Goal: Entertainment & Leisure: Consume media (video, audio)

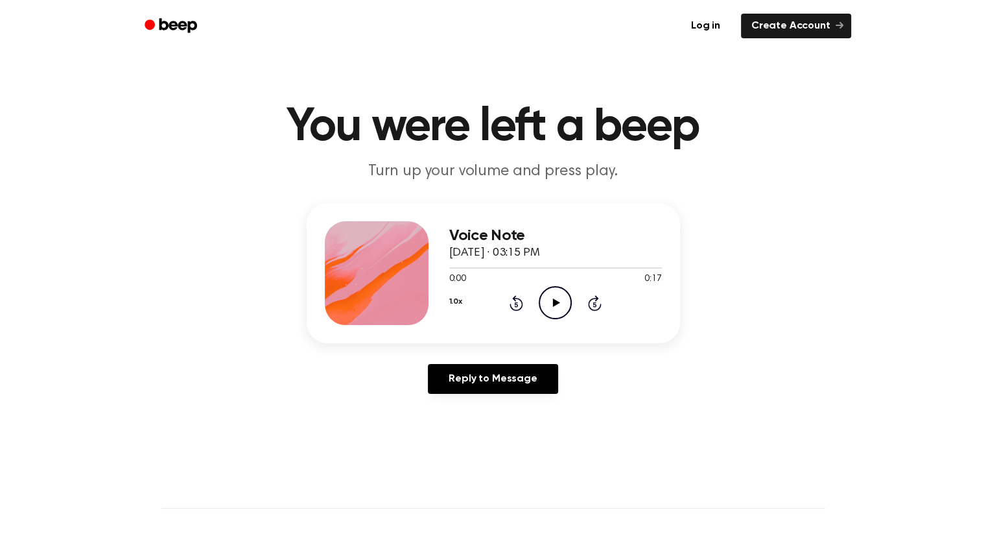
click at [559, 295] on icon "Play Audio" at bounding box center [555, 302] width 33 height 33
click at [560, 305] on icon "Play Audio" at bounding box center [555, 302] width 33 height 33
click at [561, 309] on icon "Play Audio" at bounding box center [555, 302] width 33 height 33
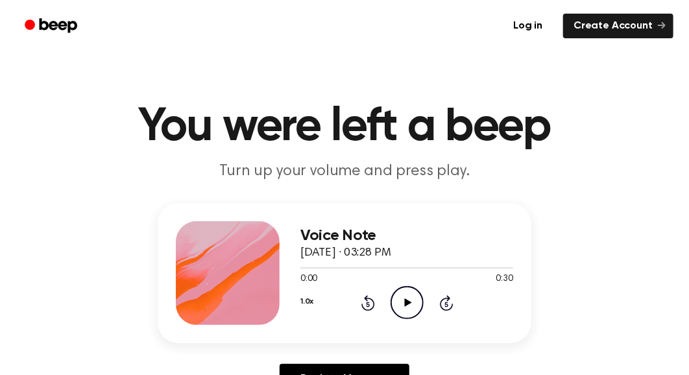
click at [408, 309] on icon "Play Audio" at bounding box center [406, 302] width 33 height 33
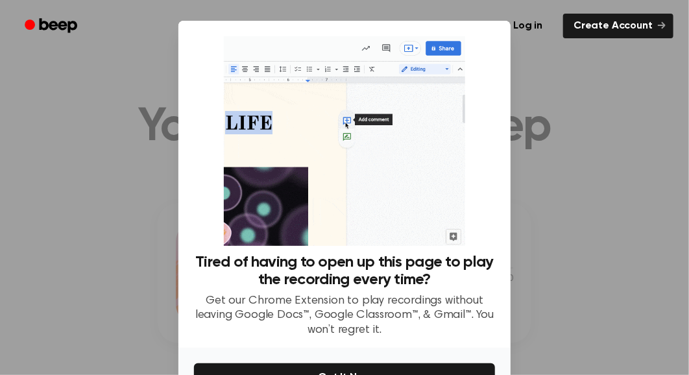
click at [379, 270] on div "Tired of having to open up this page to play the recording every time? Get our …" at bounding box center [344, 228] width 332 height 415
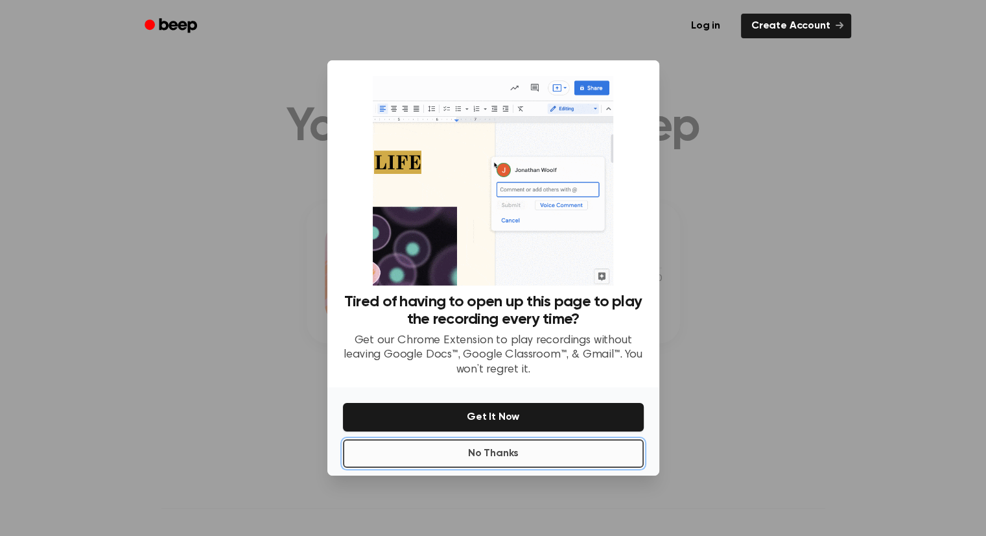
click at [498, 458] on button "No Thanks" at bounding box center [493, 453] width 301 height 29
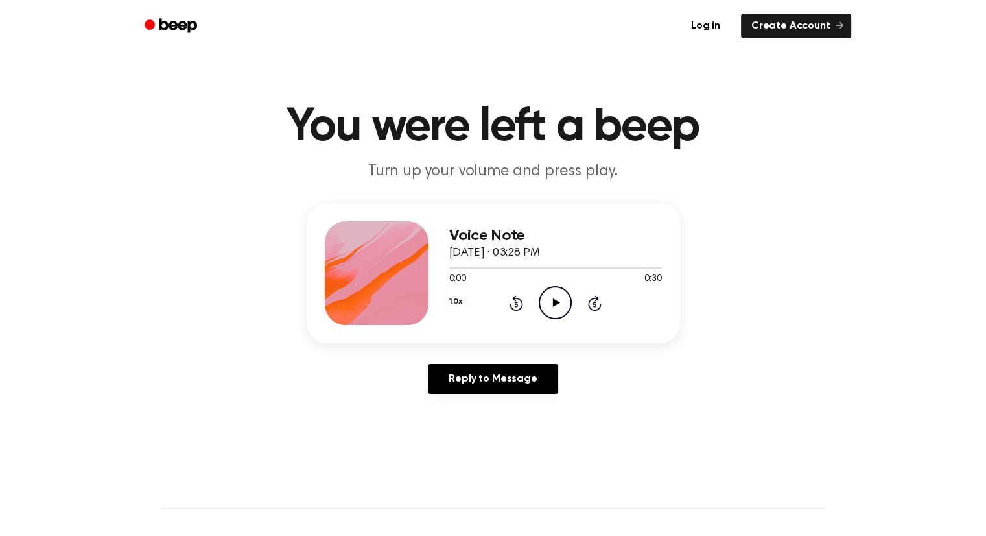
click at [559, 298] on icon "Play Audio" at bounding box center [555, 302] width 33 height 33
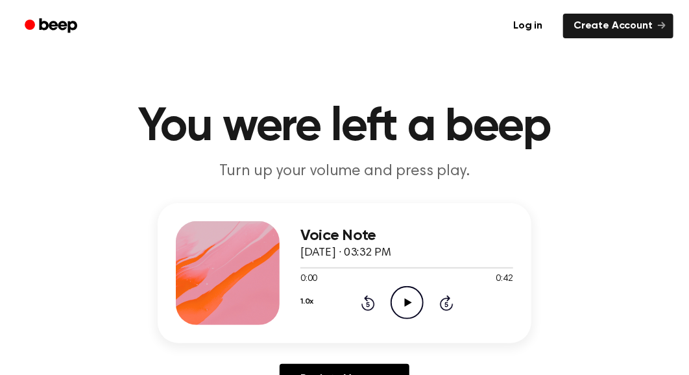
click at [409, 308] on icon "Play Audio" at bounding box center [406, 302] width 33 height 33
click at [405, 304] on icon at bounding box center [407, 302] width 7 height 8
click at [404, 308] on icon "Play Audio" at bounding box center [406, 302] width 33 height 33
click at [409, 291] on icon "Play Audio" at bounding box center [406, 302] width 33 height 33
click at [402, 304] on icon "Play Audio" at bounding box center [406, 302] width 33 height 33
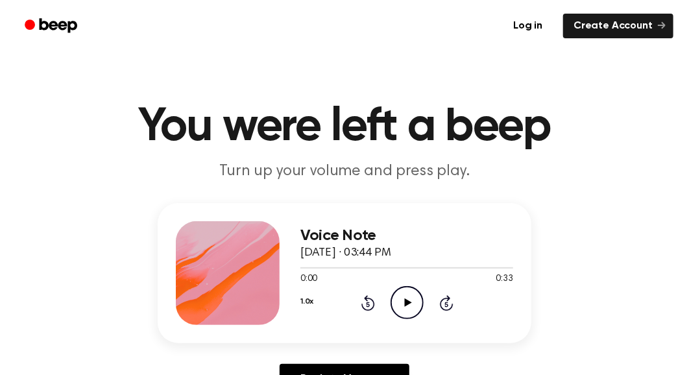
click at [388, 306] on div "1.0x Rewind 5 seconds Play Audio Skip 5 seconds" at bounding box center [406, 302] width 213 height 33
click at [396, 303] on icon "Play Audio" at bounding box center [406, 302] width 33 height 33
click at [407, 299] on icon "Play Audio" at bounding box center [406, 302] width 33 height 33
click at [403, 311] on icon "Play Audio" at bounding box center [406, 302] width 33 height 33
click at [395, 309] on icon "Play Audio" at bounding box center [406, 302] width 33 height 33
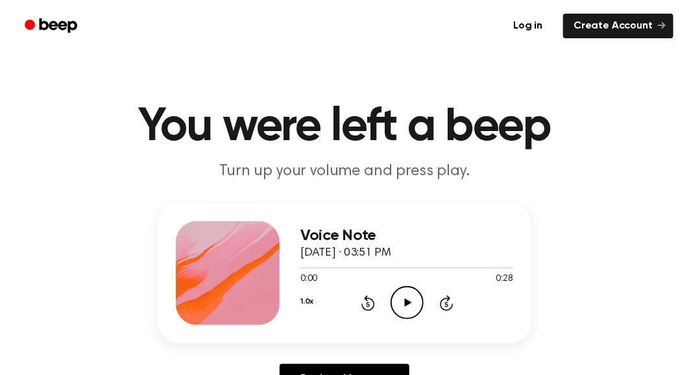
click at [406, 298] on icon "Play Audio" at bounding box center [406, 302] width 33 height 33
click at [405, 310] on icon "Play Audio" at bounding box center [406, 302] width 33 height 33
click at [396, 304] on icon "Play Audio" at bounding box center [406, 302] width 33 height 33
click at [408, 301] on icon at bounding box center [407, 302] width 7 height 8
click at [396, 304] on icon "Play Audio" at bounding box center [406, 302] width 33 height 33
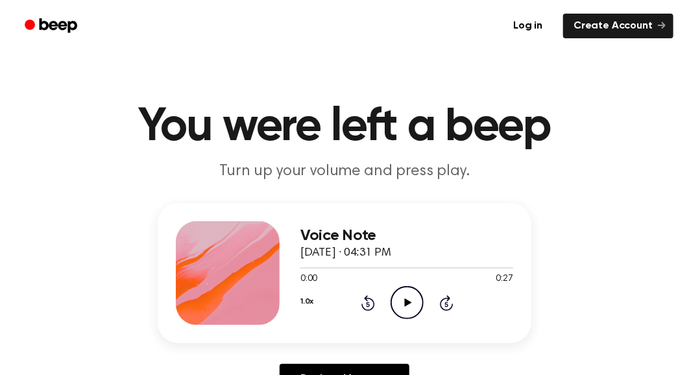
click at [402, 303] on icon "Play Audio" at bounding box center [406, 302] width 33 height 33
